Goal: Task Accomplishment & Management: Use online tool/utility

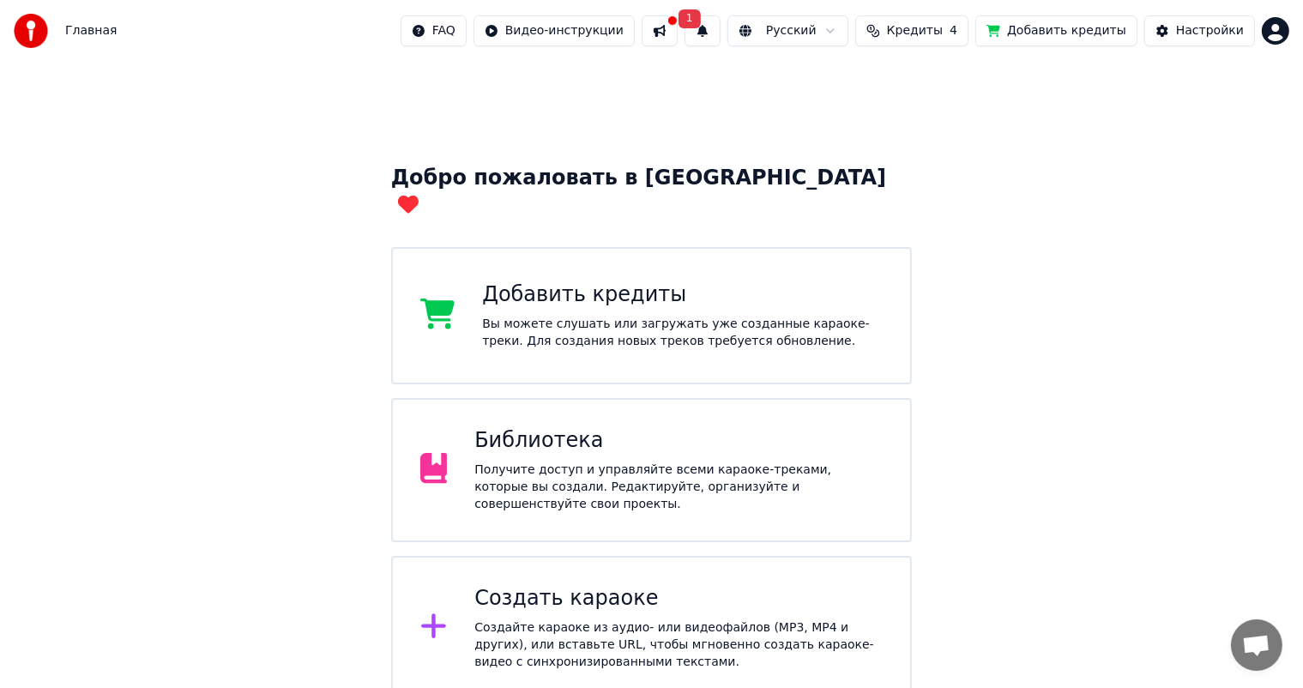
click at [1259, 393] on div "Добро пожаловать в Youka Добавить кредиты Вы можете слушать или загружать уже с…" at bounding box center [651, 566] width 1303 height 1008
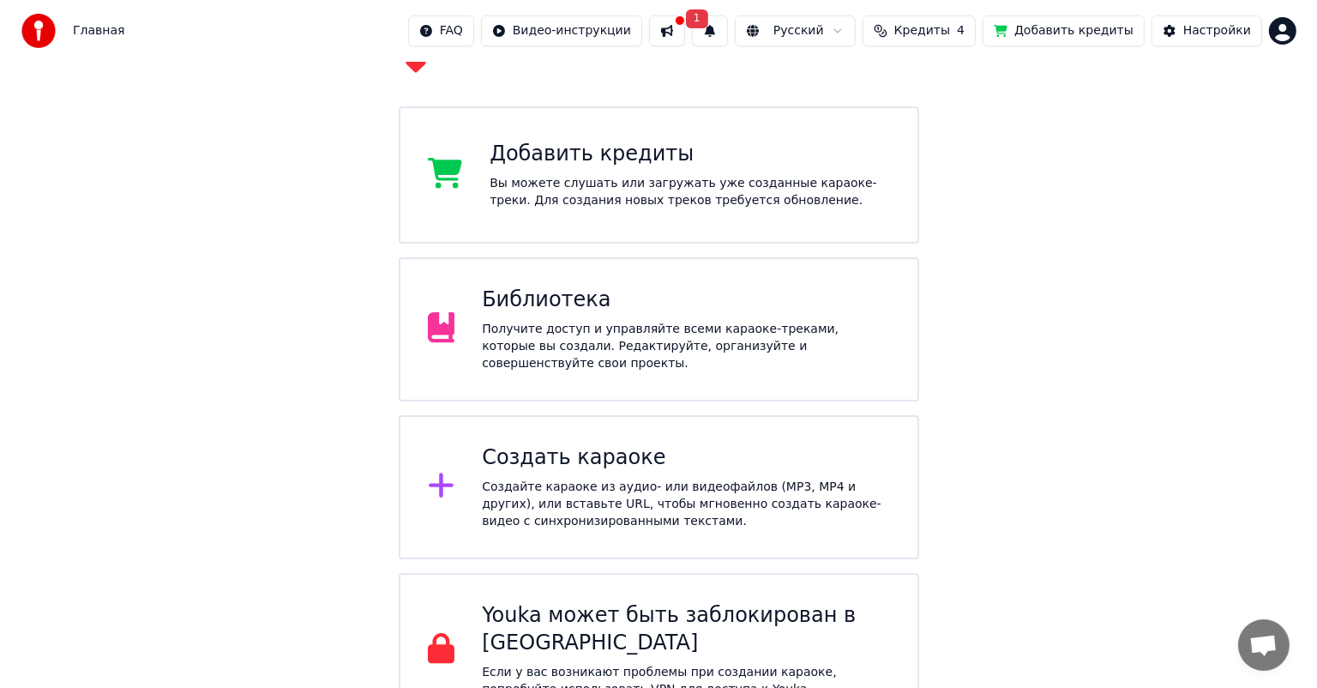
scroll to position [171, 0]
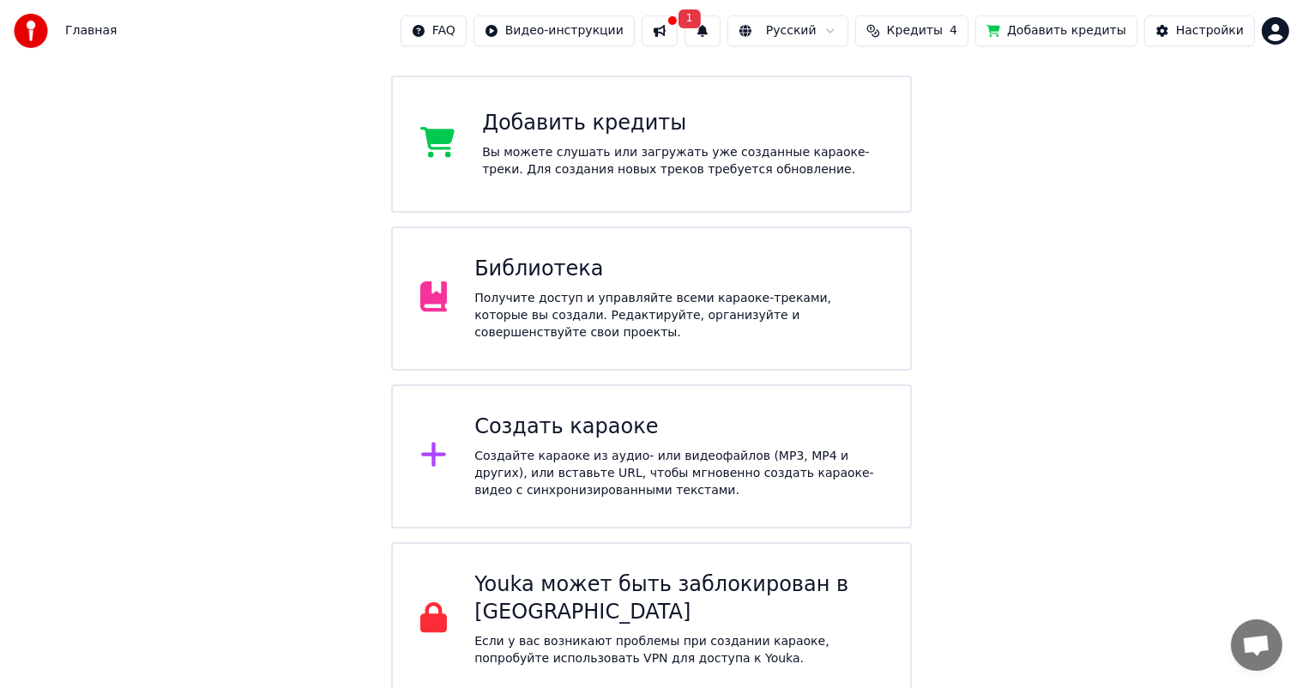
click at [435, 439] on icon at bounding box center [433, 454] width 27 height 31
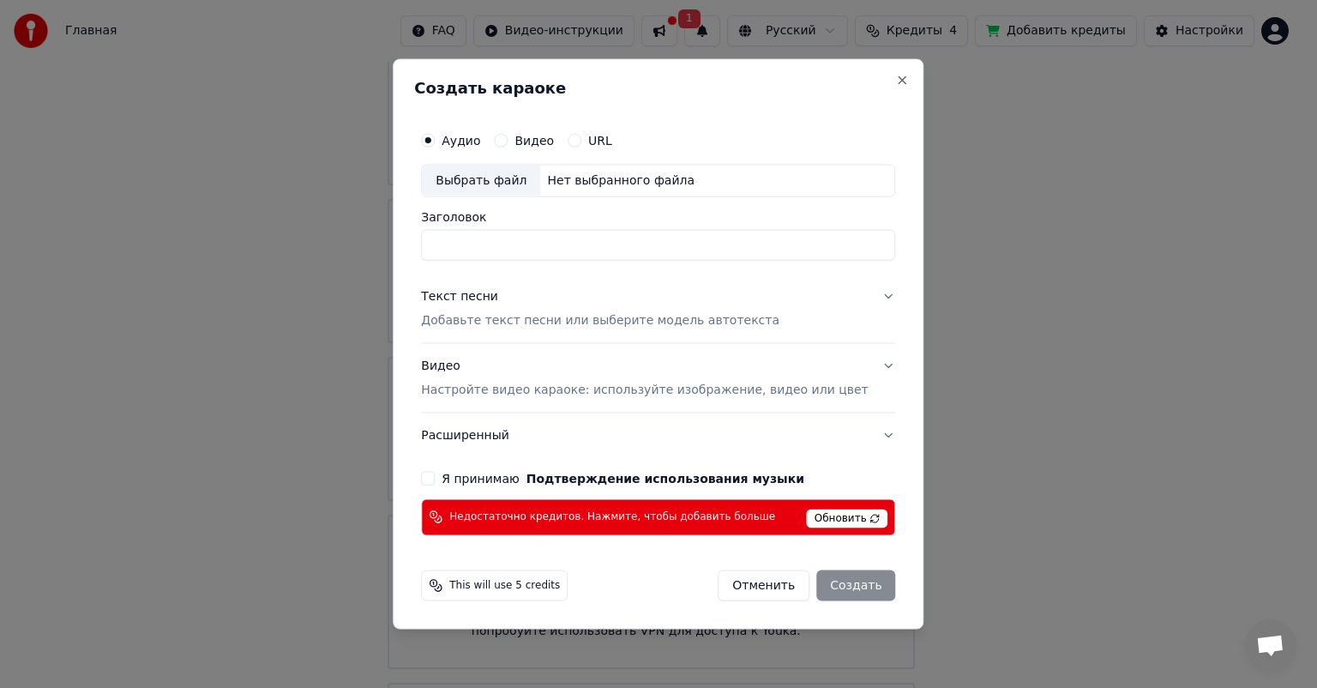
click at [539, 175] on div "Выбрать файл" at bounding box center [481, 180] width 118 height 31
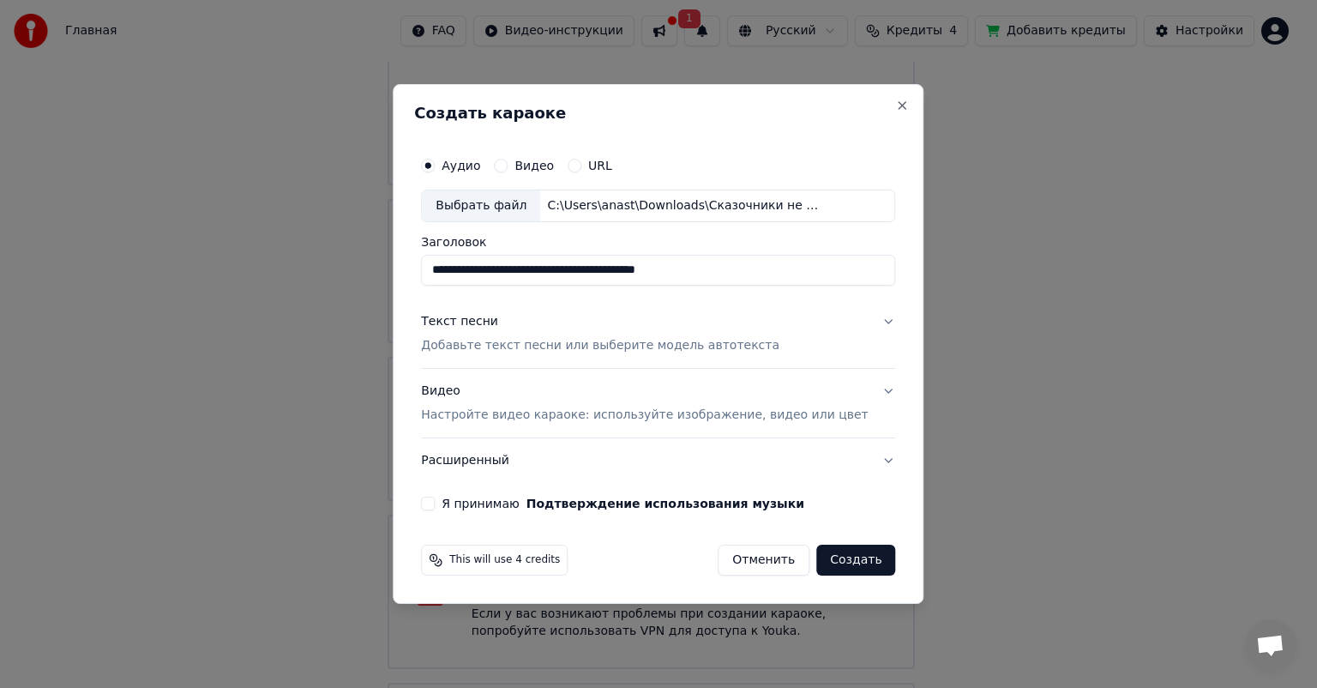
click at [587, 272] on input "**********" at bounding box center [658, 270] width 474 height 31
drag, startPoint x: 581, startPoint y: 270, endPoint x: 724, endPoint y: 282, distance: 142.9
click at [724, 282] on input "**********" at bounding box center [658, 270] width 474 height 31
type input "**********"
click at [646, 348] on p "Добавьте текст песни или выберите модель автотекста" at bounding box center [600, 345] width 358 height 17
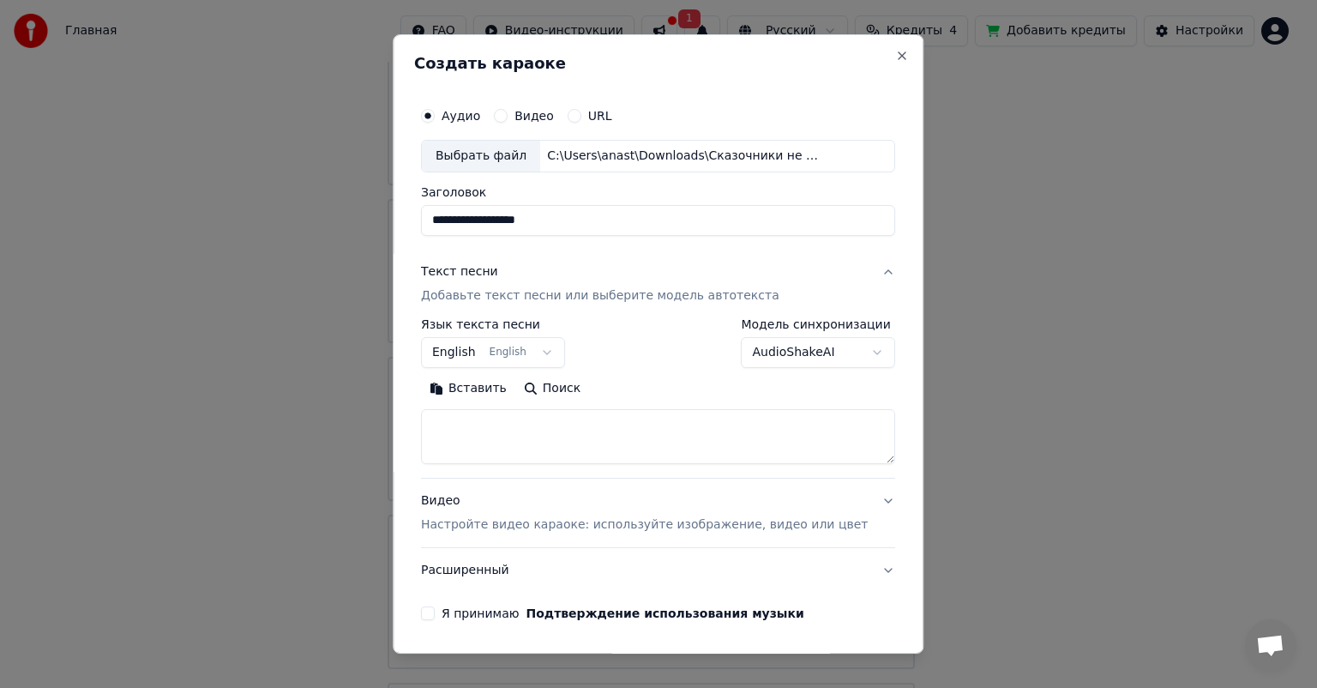
click at [463, 352] on button "English English" at bounding box center [493, 352] width 144 height 31
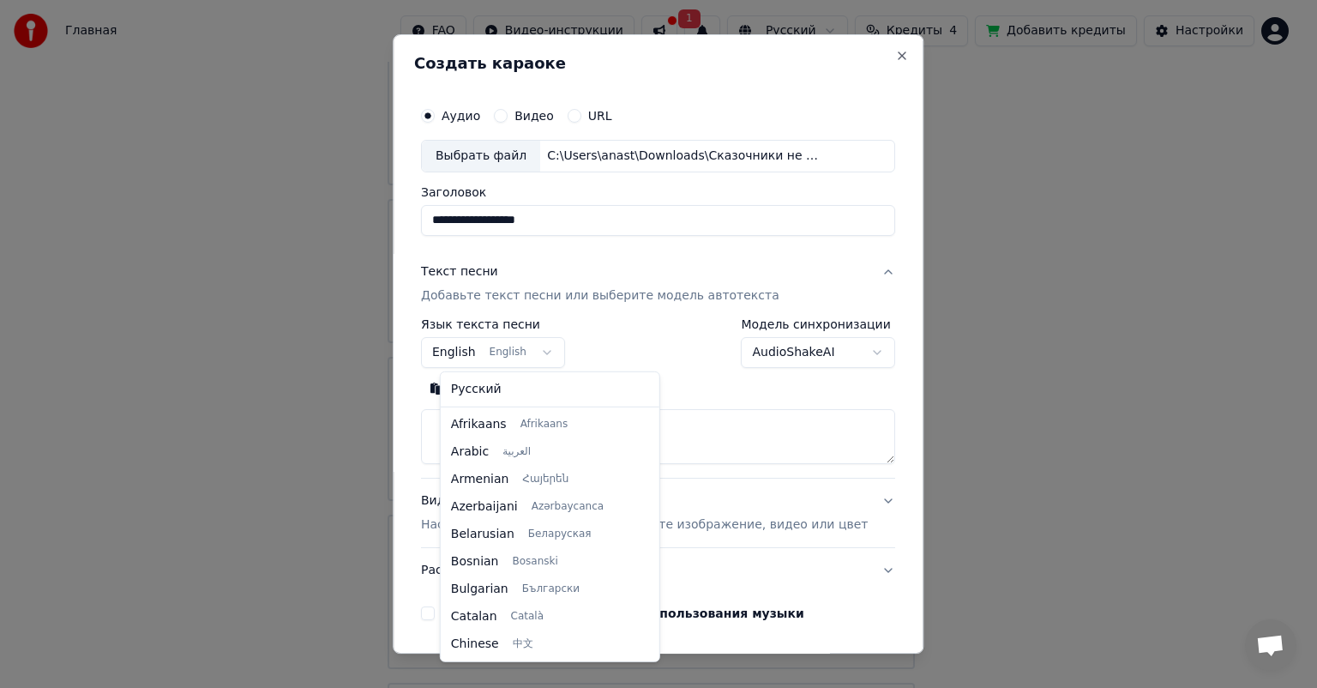
scroll to position [137, 0]
select select "**"
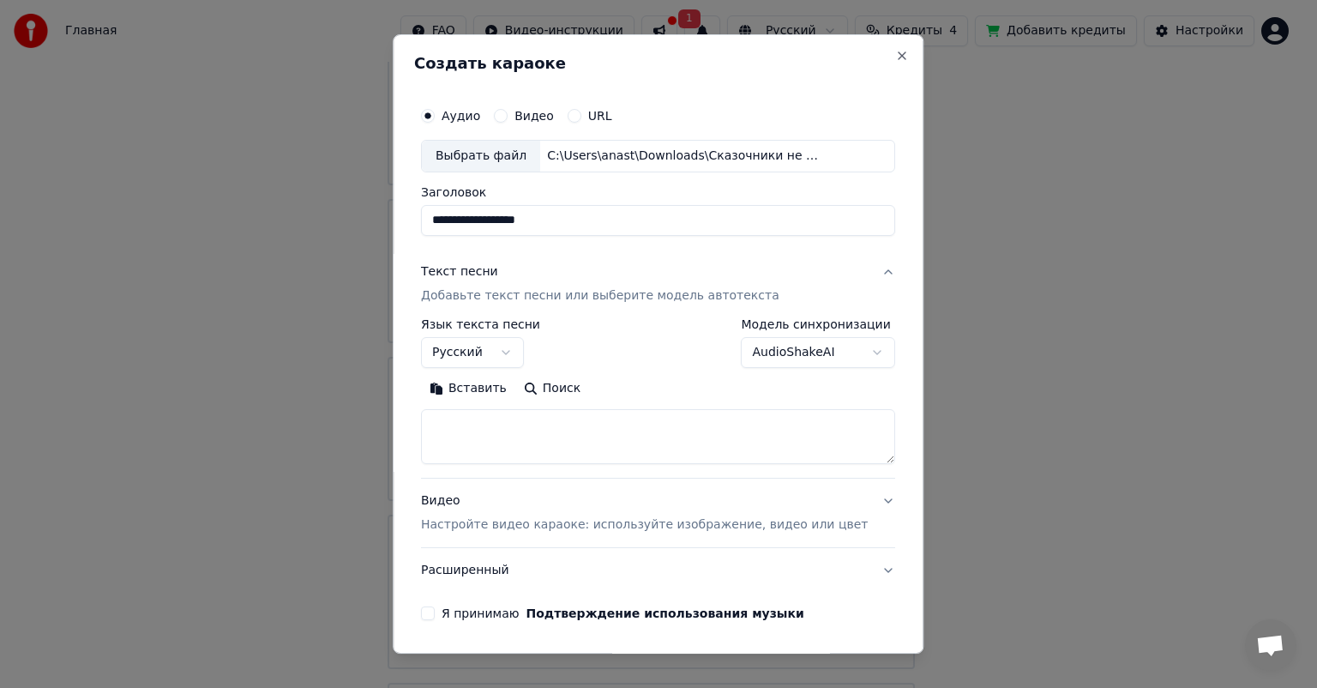
click at [508, 439] on textarea at bounding box center [658, 436] width 474 height 55
paste textarea "**********"
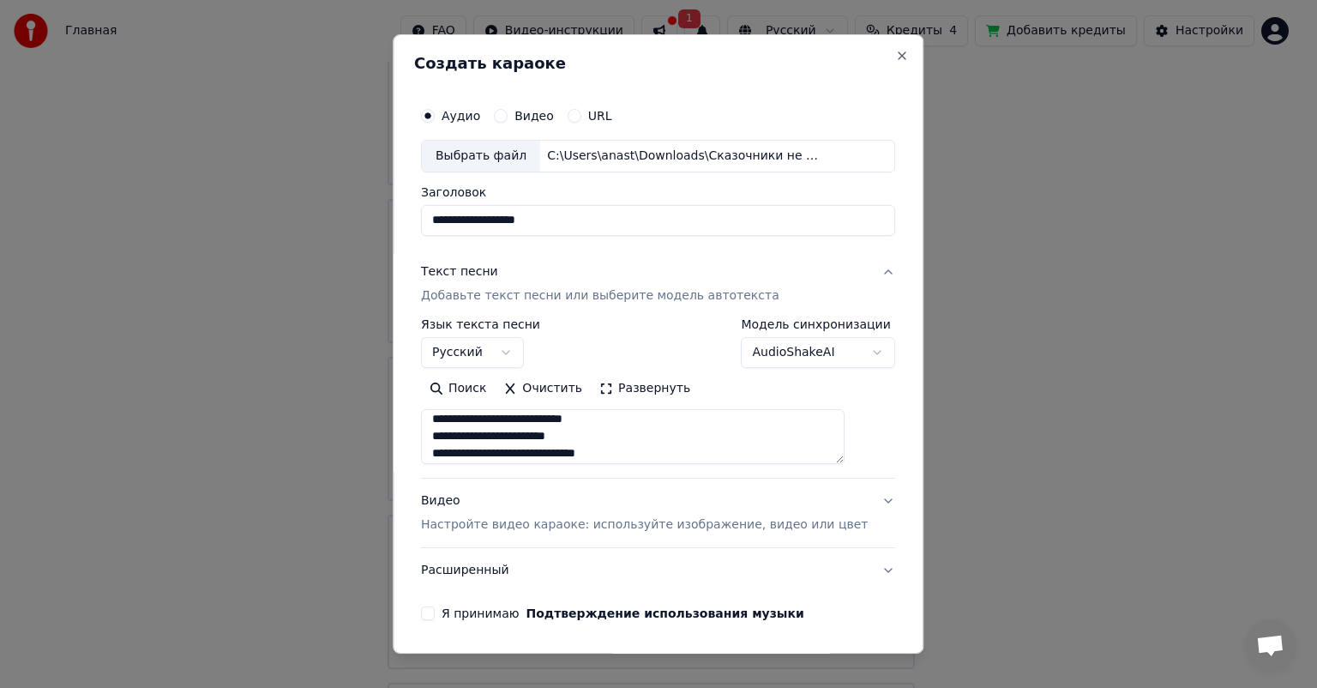
scroll to position [366, 0]
click at [454, 456] on textarea at bounding box center [633, 436] width 424 height 55
click at [487, 424] on textarea at bounding box center [633, 436] width 424 height 55
type textarea "**********"
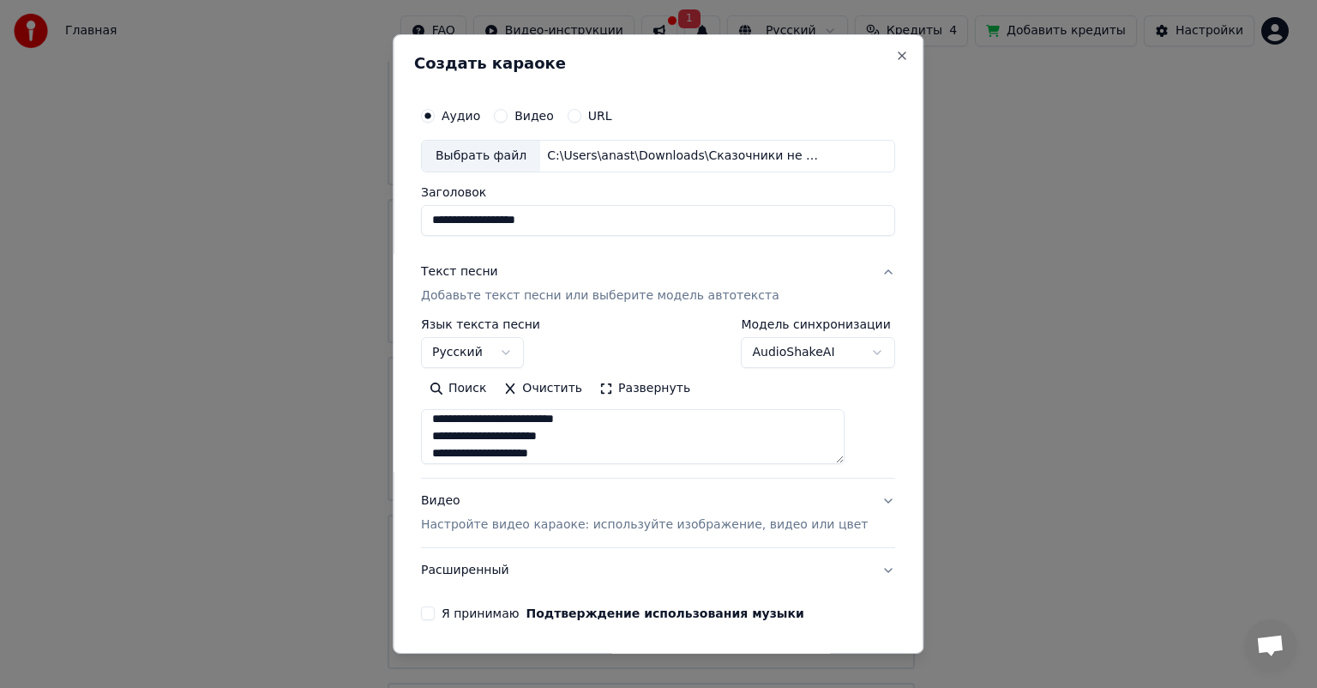
scroll to position [24, 0]
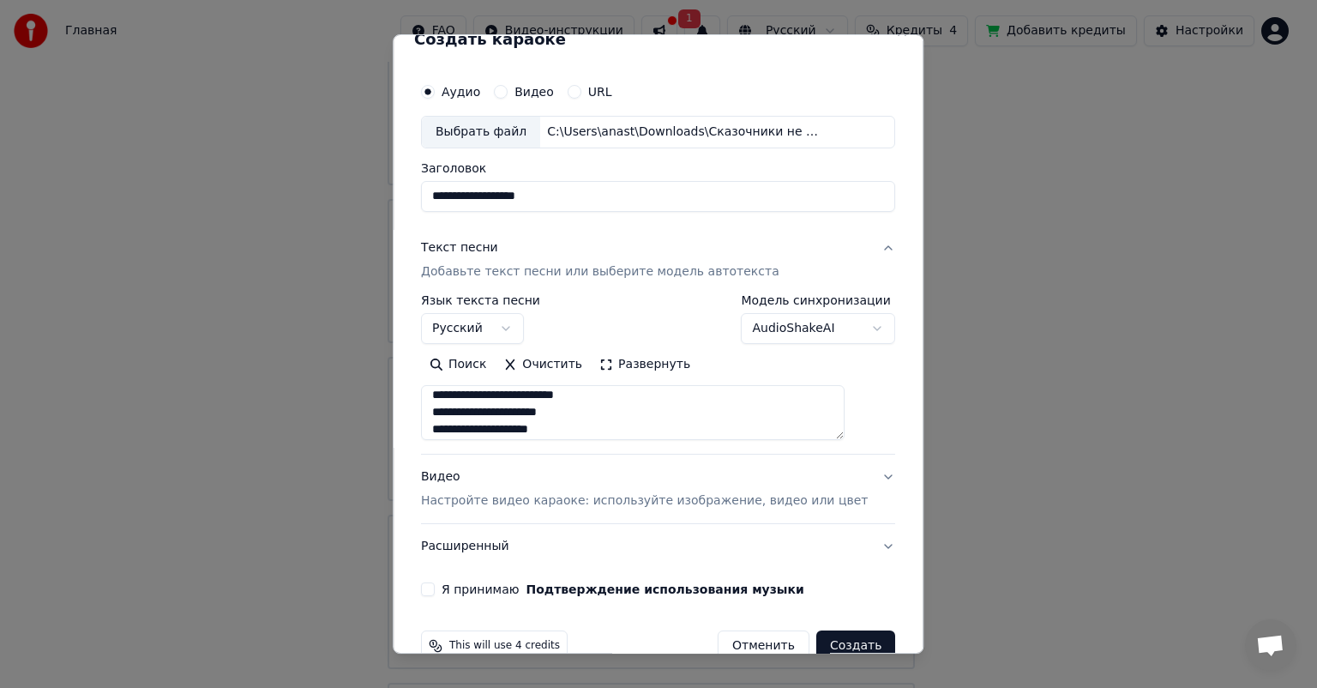
click at [728, 499] on p "Настройте видео караоке: используйте изображение, видео или цвет" at bounding box center [644, 500] width 447 height 17
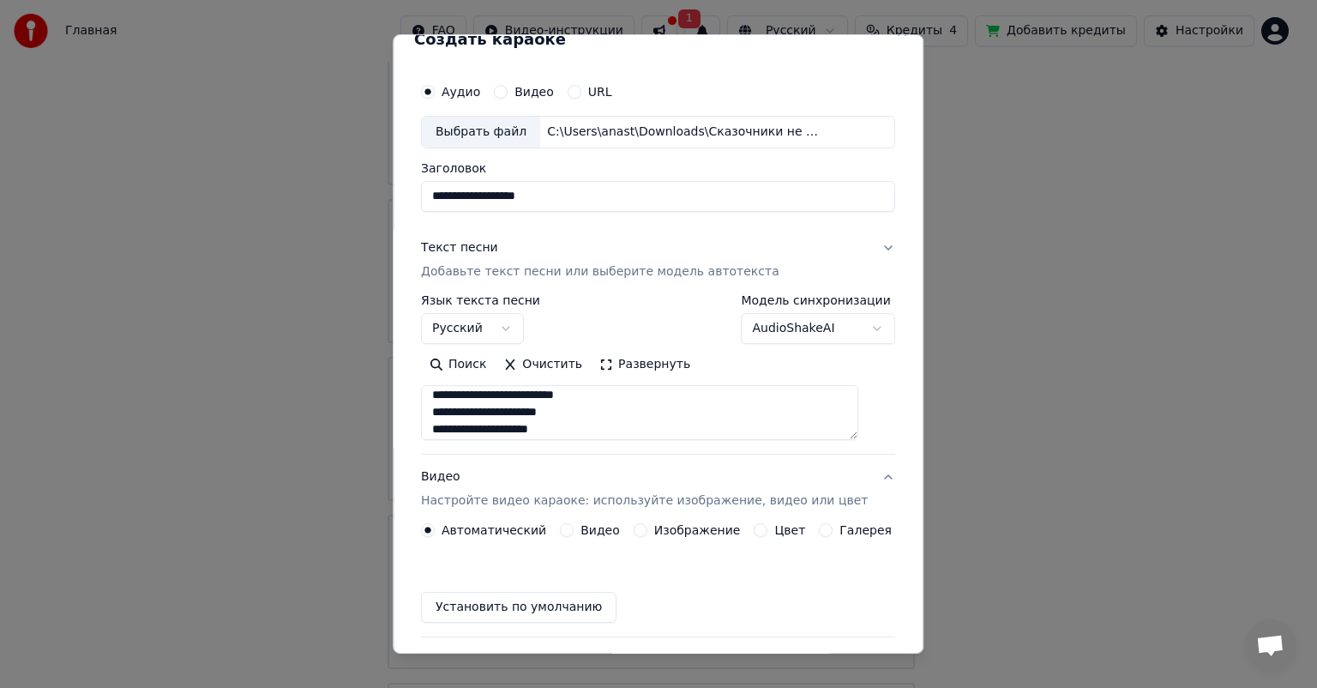
scroll to position [14, 0]
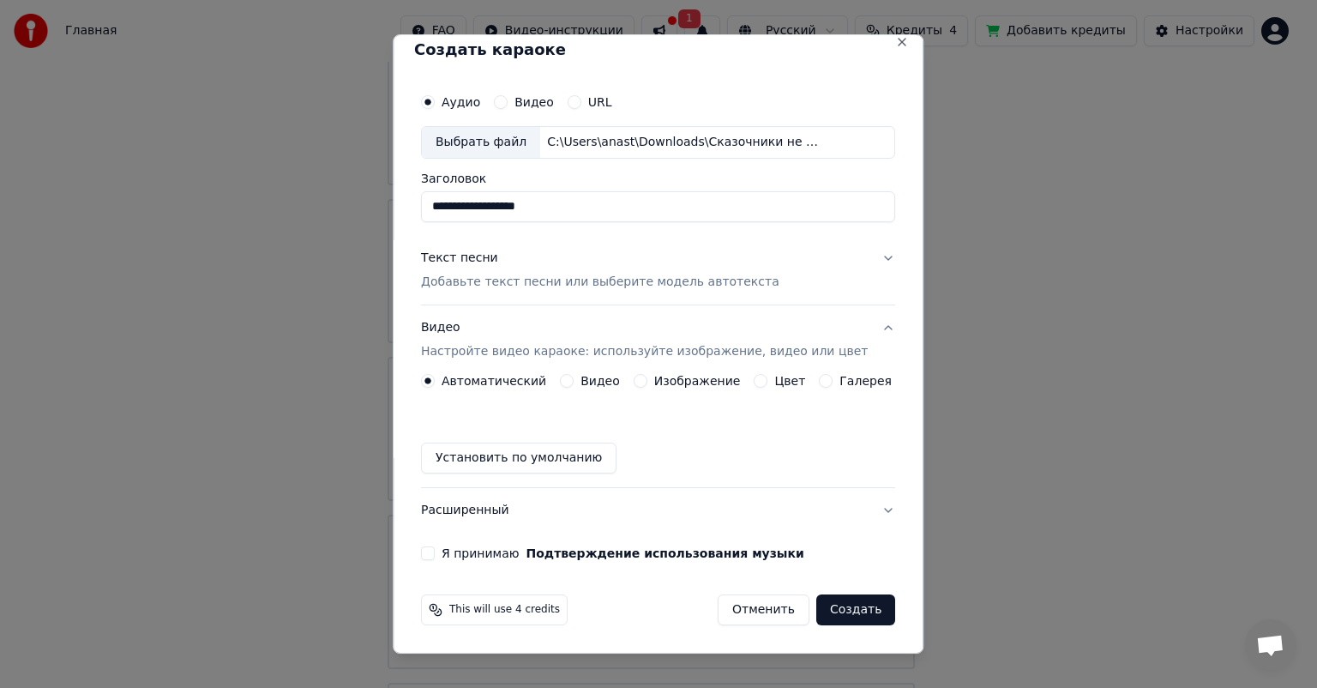
click at [678, 379] on label "Изображение" at bounding box center [697, 381] width 87 height 12
click at [647, 379] on button "Изображение" at bounding box center [641, 381] width 14 height 14
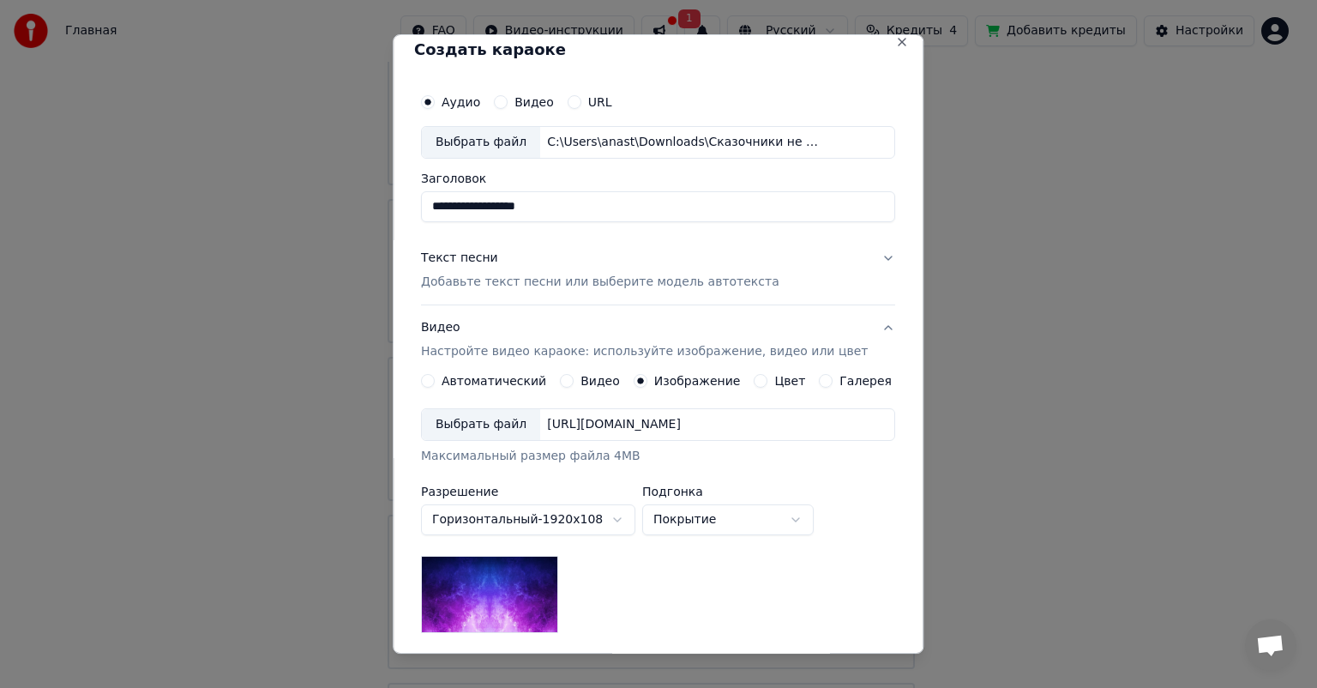
click at [480, 435] on div "Выбрать файл" at bounding box center [481, 424] width 118 height 31
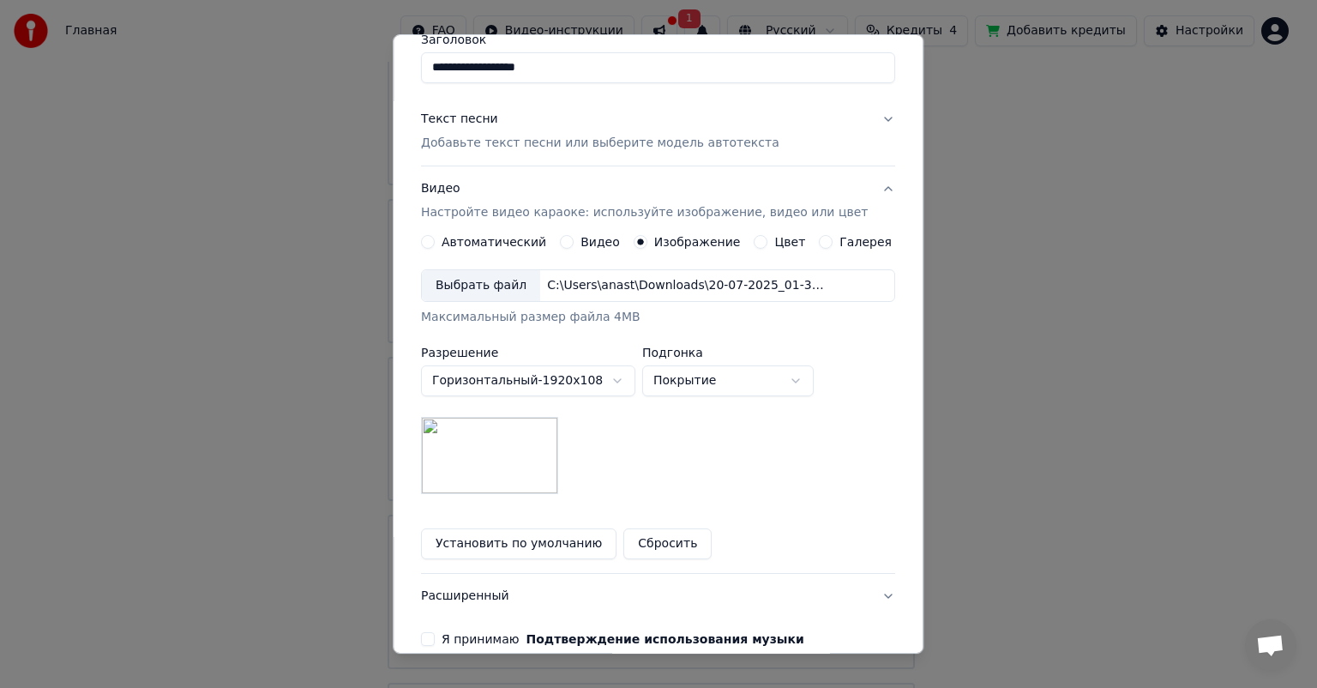
scroll to position [181, 0]
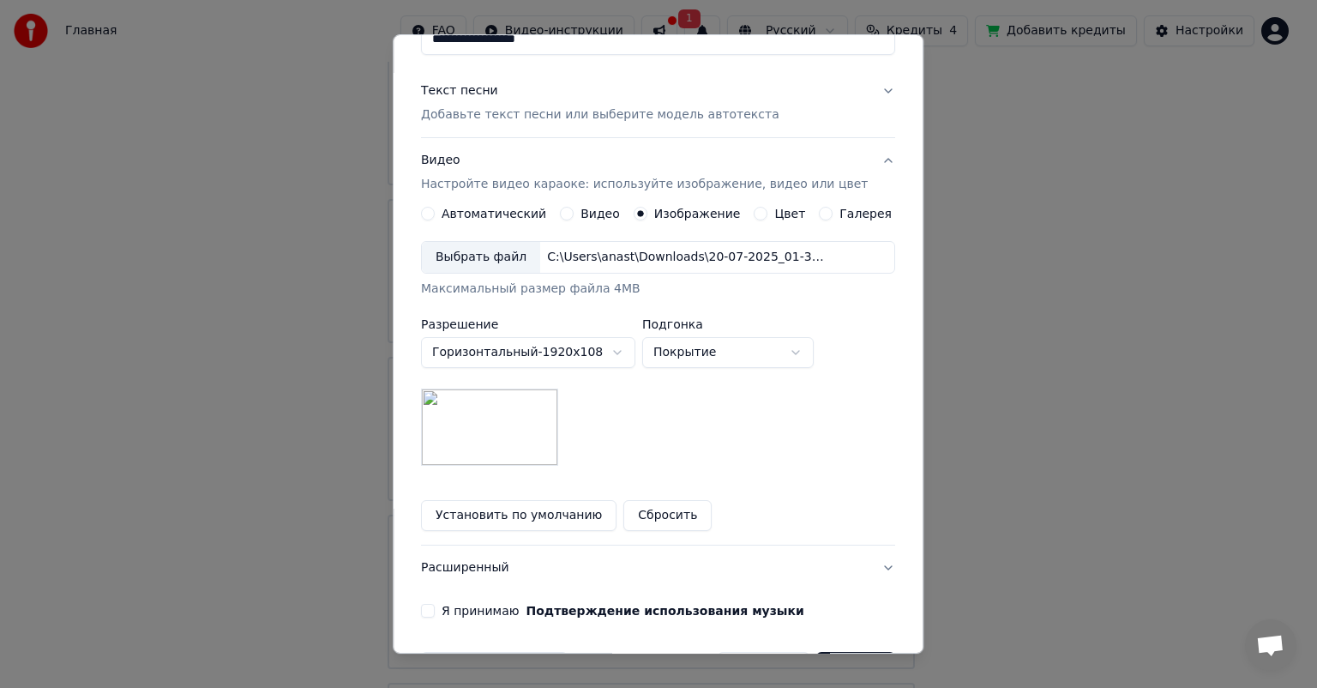
click at [435, 604] on button "Я принимаю Подтверждение использования музыки" at bounding box center [428, 611] width 14 height 14
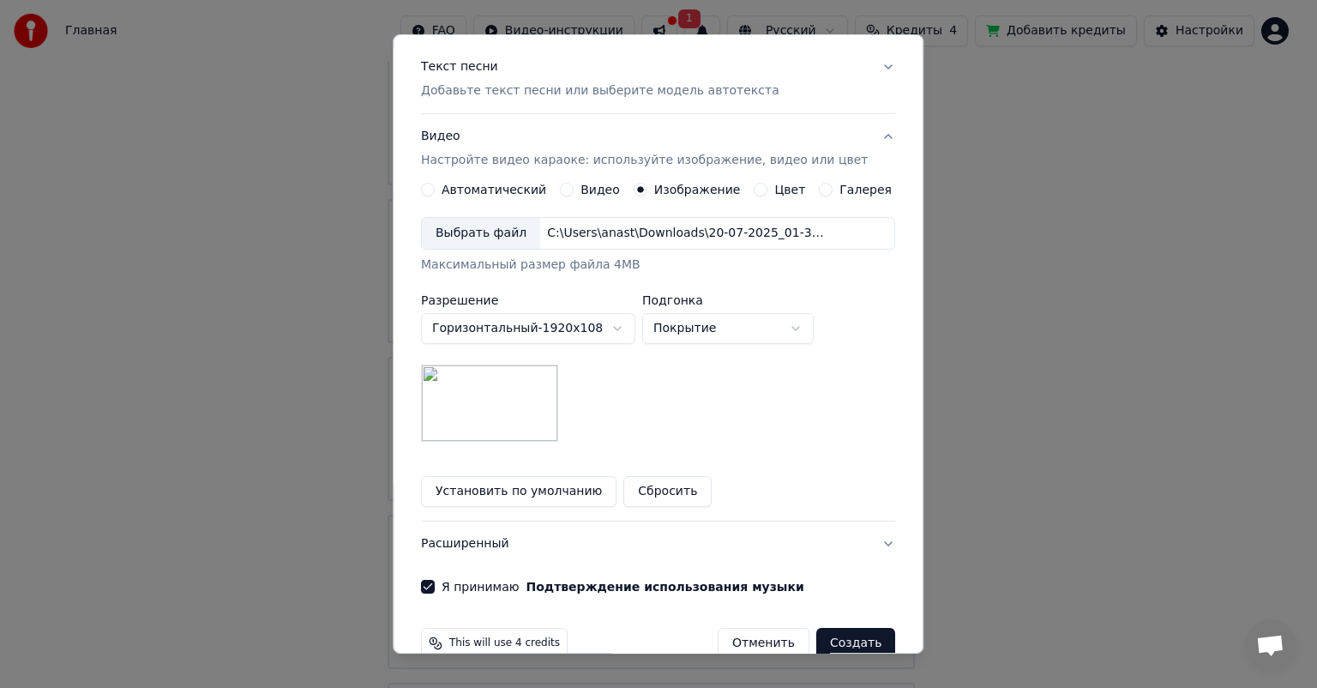
scroll to position [238, 0]
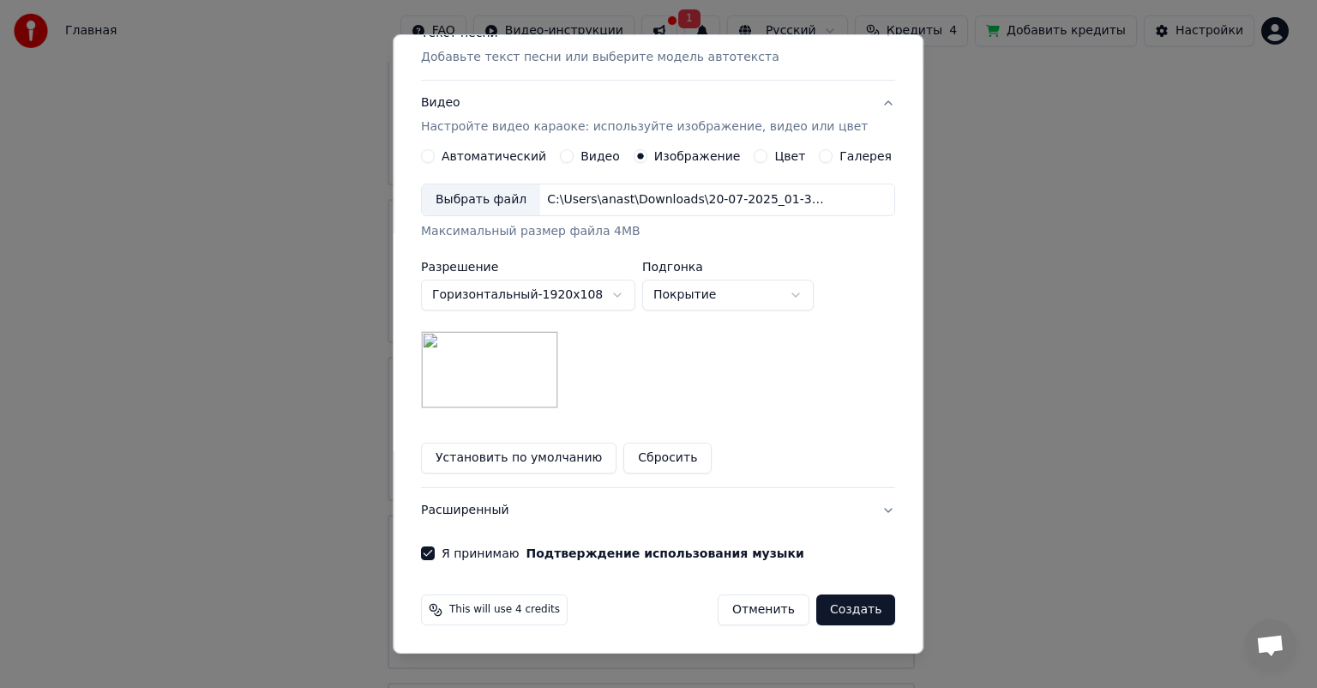
click at [845, 609] on button "Создать" at bounding box center [855, 609] width 79 height 31
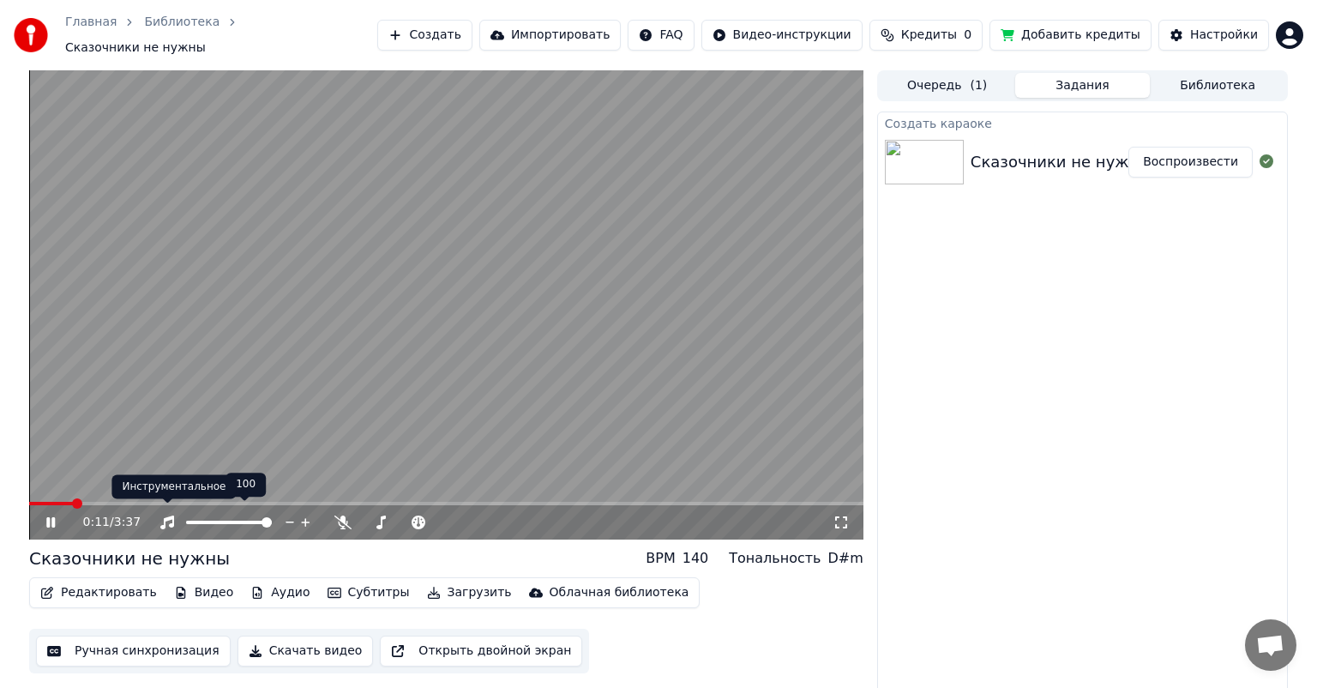
click at [167, 515] on icon at bounding box center [167, 522] width 14 height 14
click at [165, 515] on icon at bounding box center [167, 522] width 17 height 14
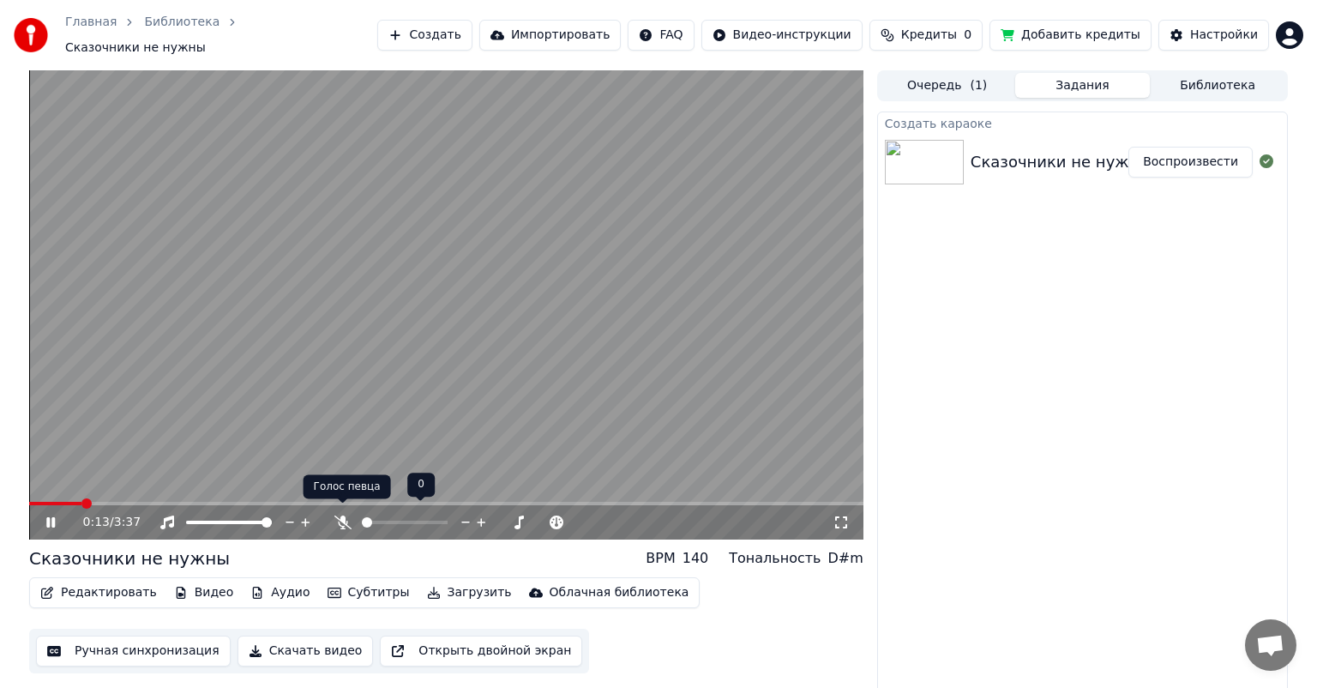
click at [334, 515] on icon at bounding box center [342, 522] width 17 height 14
click at [44, 520] on icon at bounding box center [63, 522] width 40 height 14
drag, startPoint x: 37, startPoint y: 497, endPoint x: 25, endPoint y: 496, distance: 12.1
click at [25, 496] on div "0:15 / 3:37 Сказочники не нужны BPM 140 Тональность D#m Редактировать Видео Ауд…" at bounding box center [658, 383] width 1286 height 626
click at [34, 490] on video at bounding box center [446, 304] width 834 height 469
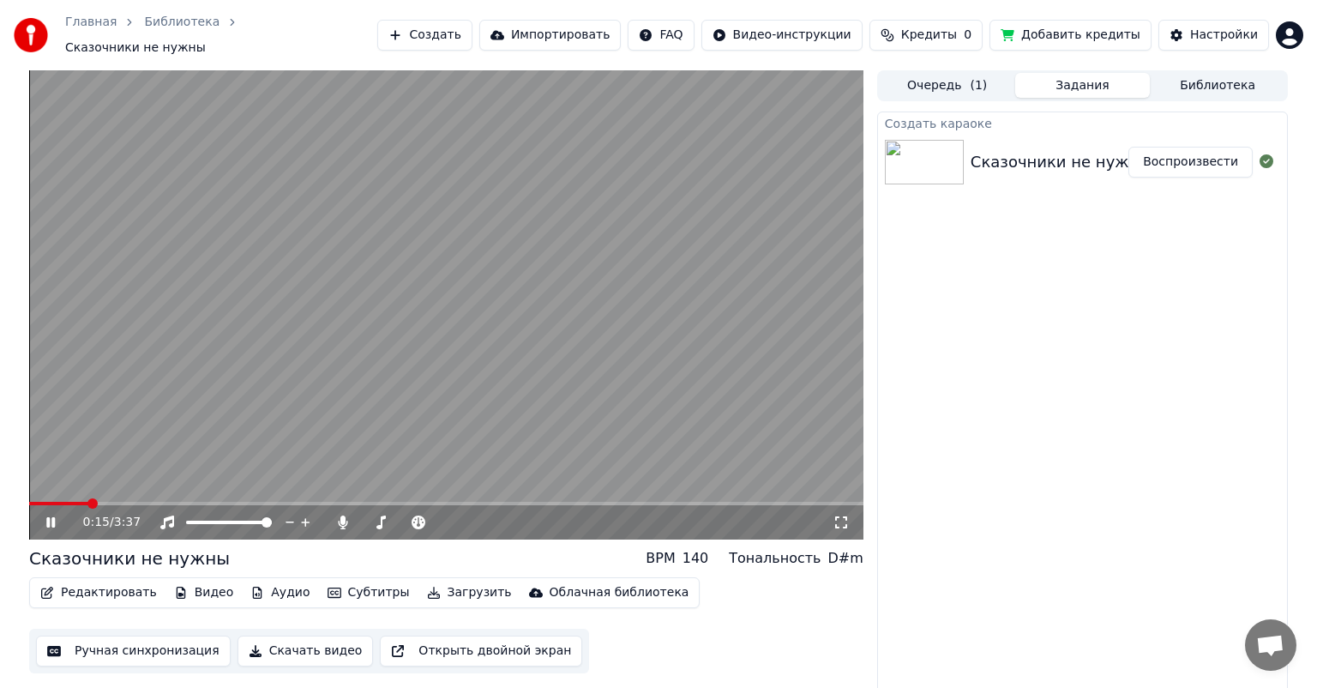
click at [34, 490] on video at bounding box center [446, 304] width 834 height 469
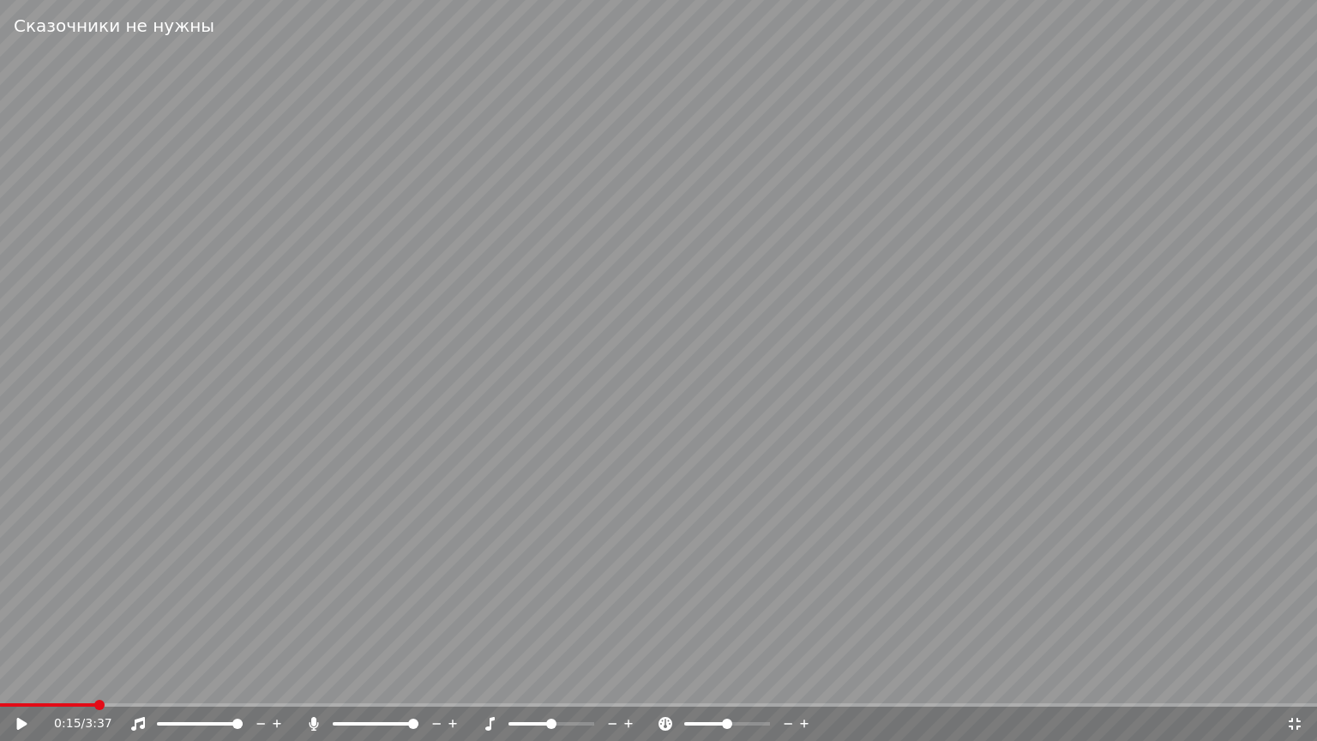
click at [34, 510] on video at bounding box center [658, 370] width 1317 height 741
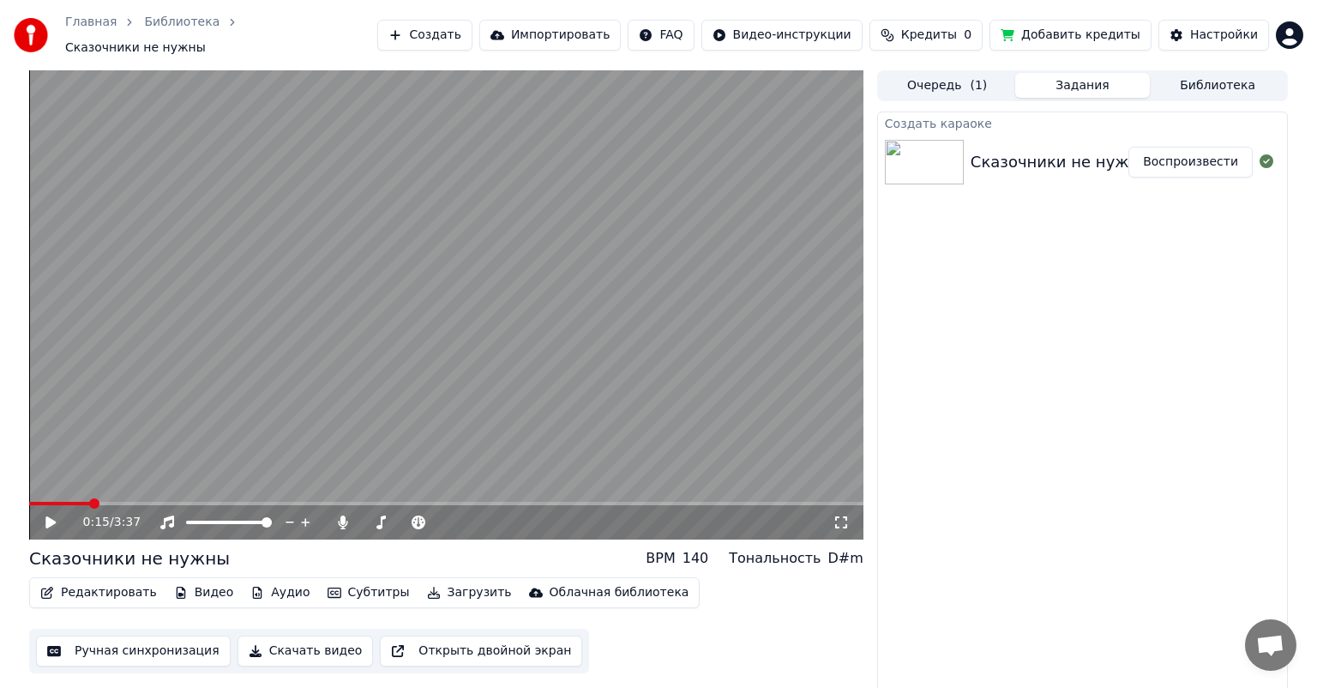
click at [34, 491] on video at bounding box center [446, 304] width 834 height 469
click at [34, 502] on span at bounding box center [60, 503] width 62 height 3
click at [37, 463] on video at bounding box center [446, 304] width 834 height 469
click at [172, 382] on video at bounding box center [446, 304] width 834 height 469
click at [256, 514] on div at bounding box center [245, 522] width 138 height 17
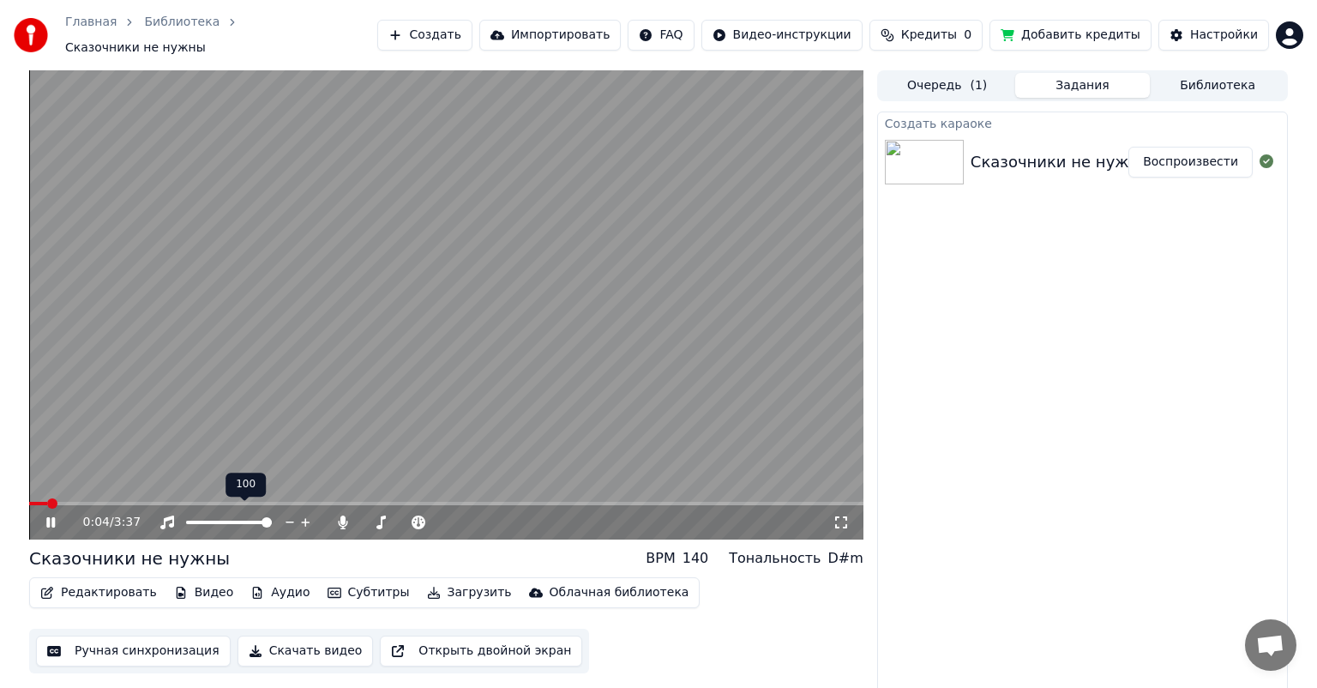
click at [258, 514] on div at bounding box center [245, 522] width 138 height 17
click at [695, 354] on video at bounding box center [446, 304] width 834 height 469
click at [639, 430] on video at bounding box center [446, 304] width 834 height 469
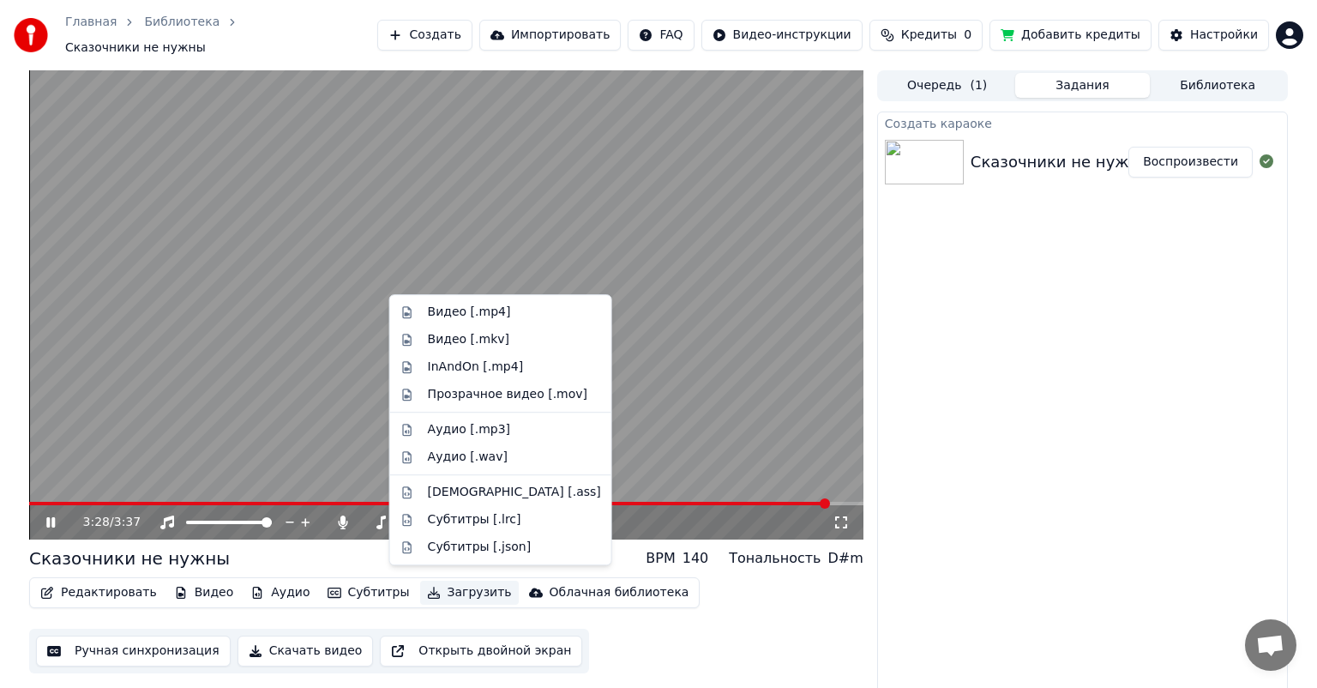
click at [431, 581] on button "Загрузить" at bounding box center [469, 593] width 99 height 24
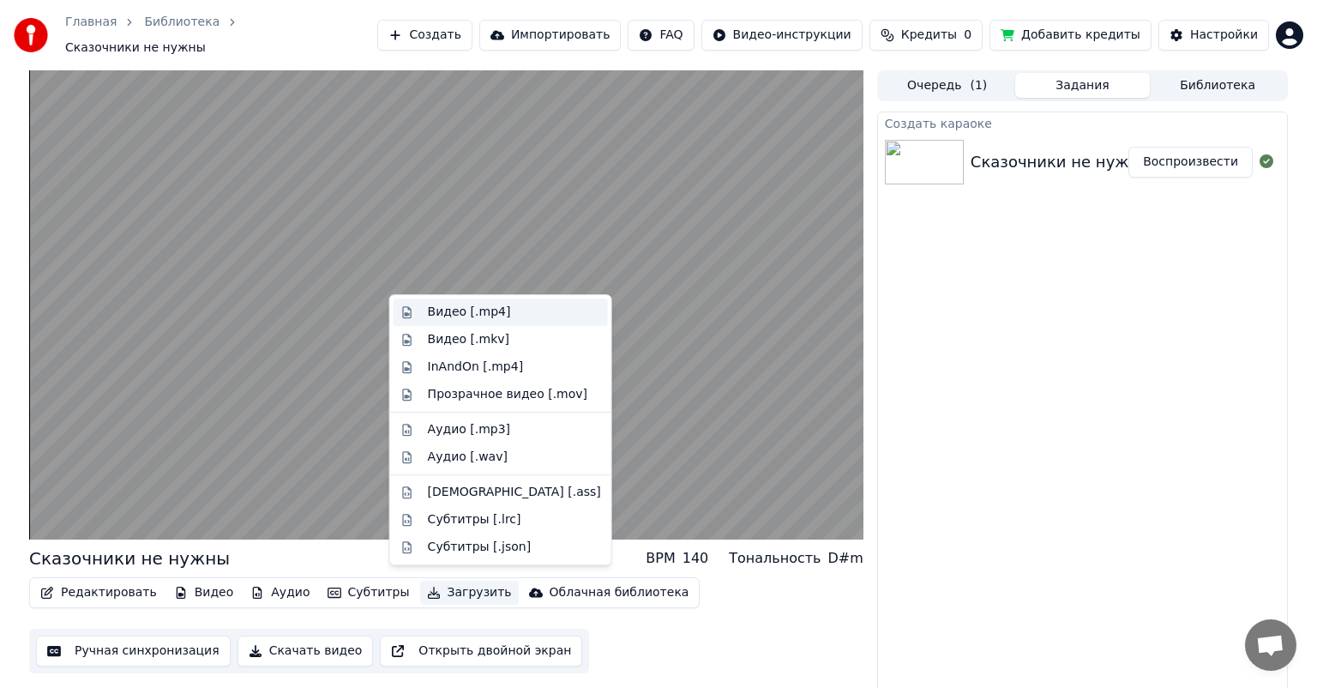
click at [490, 309] on div "Видео [.mp4]" at bounding box center [469, 312] width 83 height 17
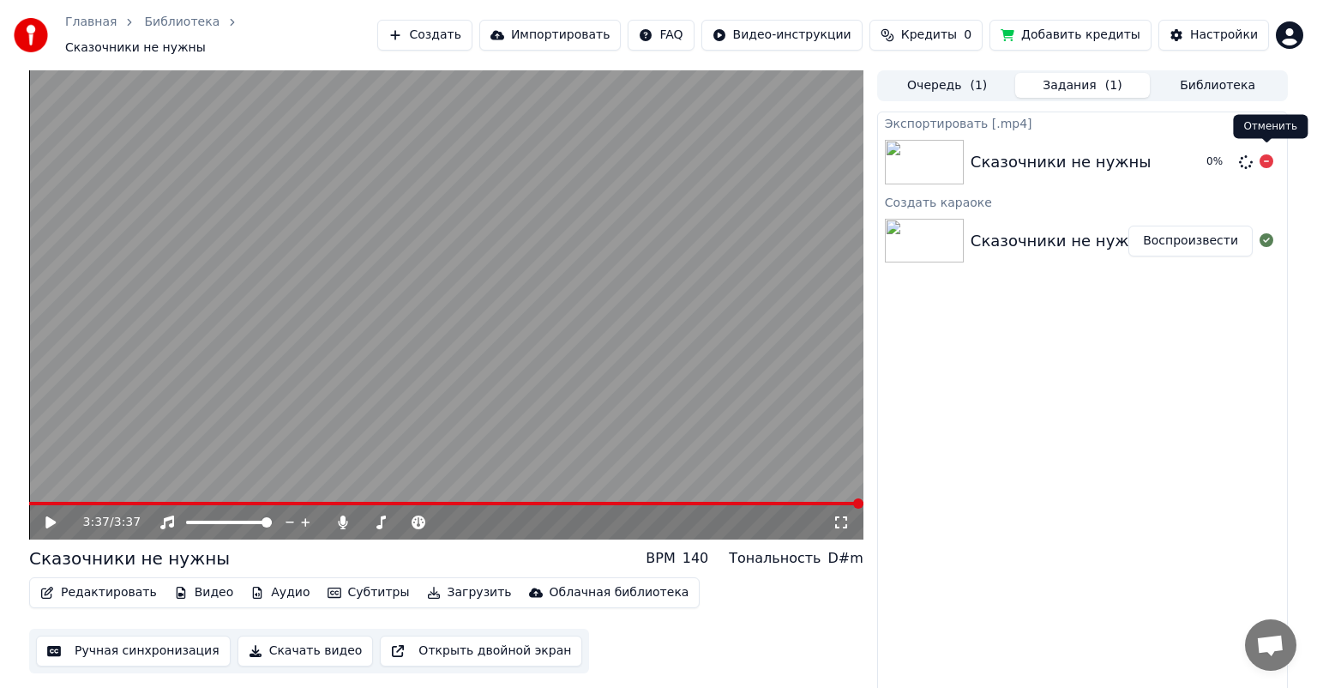
click at [1267, 154] on icon at bounding box center [1267, 161] width 14 height 14
click at [297, 638] on button "Скачать видео" at bounding box center [306, 650] width 136 height 31
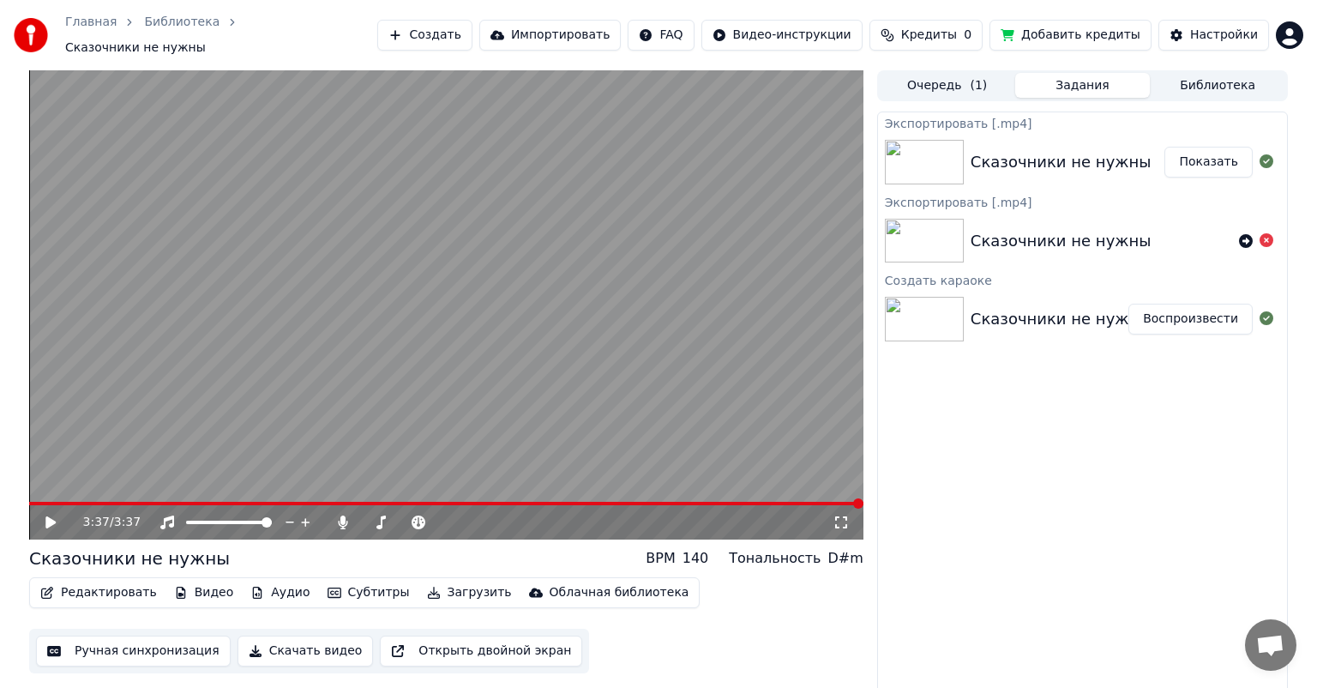
click at [10, 573] on div "3:37 / 3:37 Сказочники не нужны BPM 140 Тональность D#m Редактировать Видео Ауд…" at bounding box center [658, 383] width 1317 height 626
click at [340, 515] on icon at bounding box center [342, 522] width 17 height 14
click at [322, 645] on button "Скачать видео" at bounding box center [306, 650] width 136 height 31
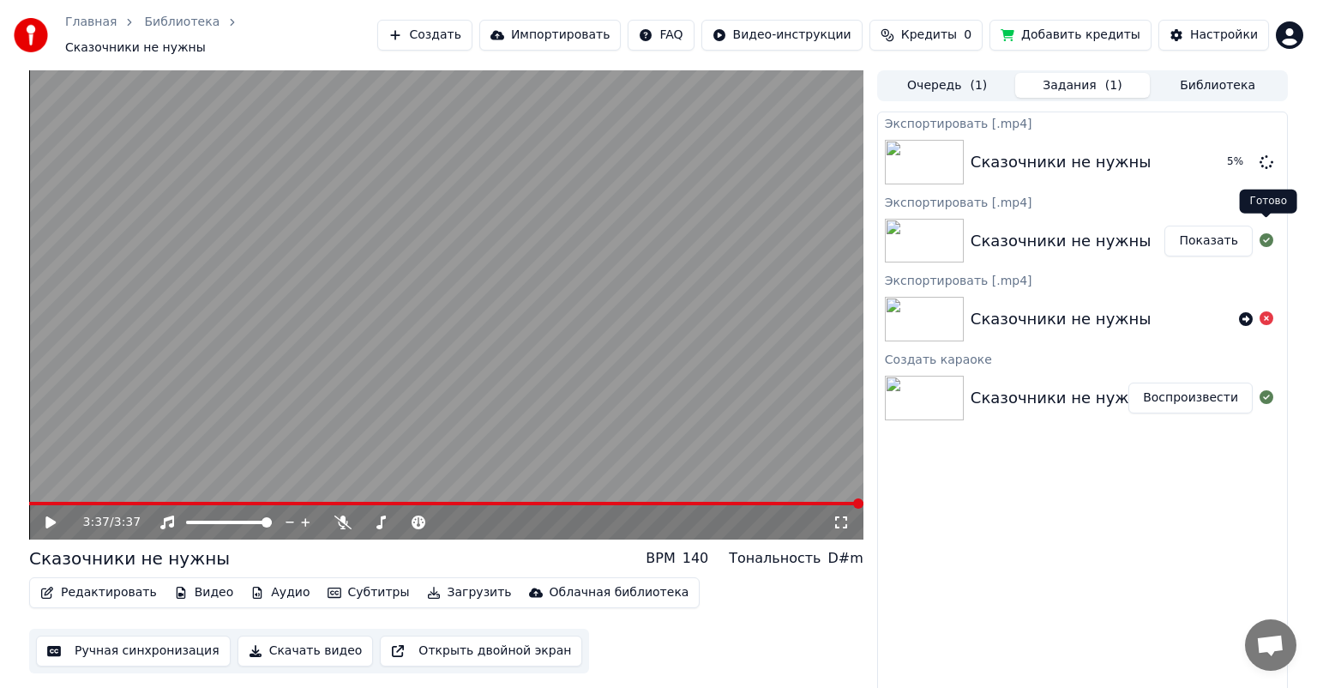
click at [1216, 238] on button "Показать" at bounding box center [1208, 241] width 88 height 31
